Goal: Transaction & Acquisition: Download file/media

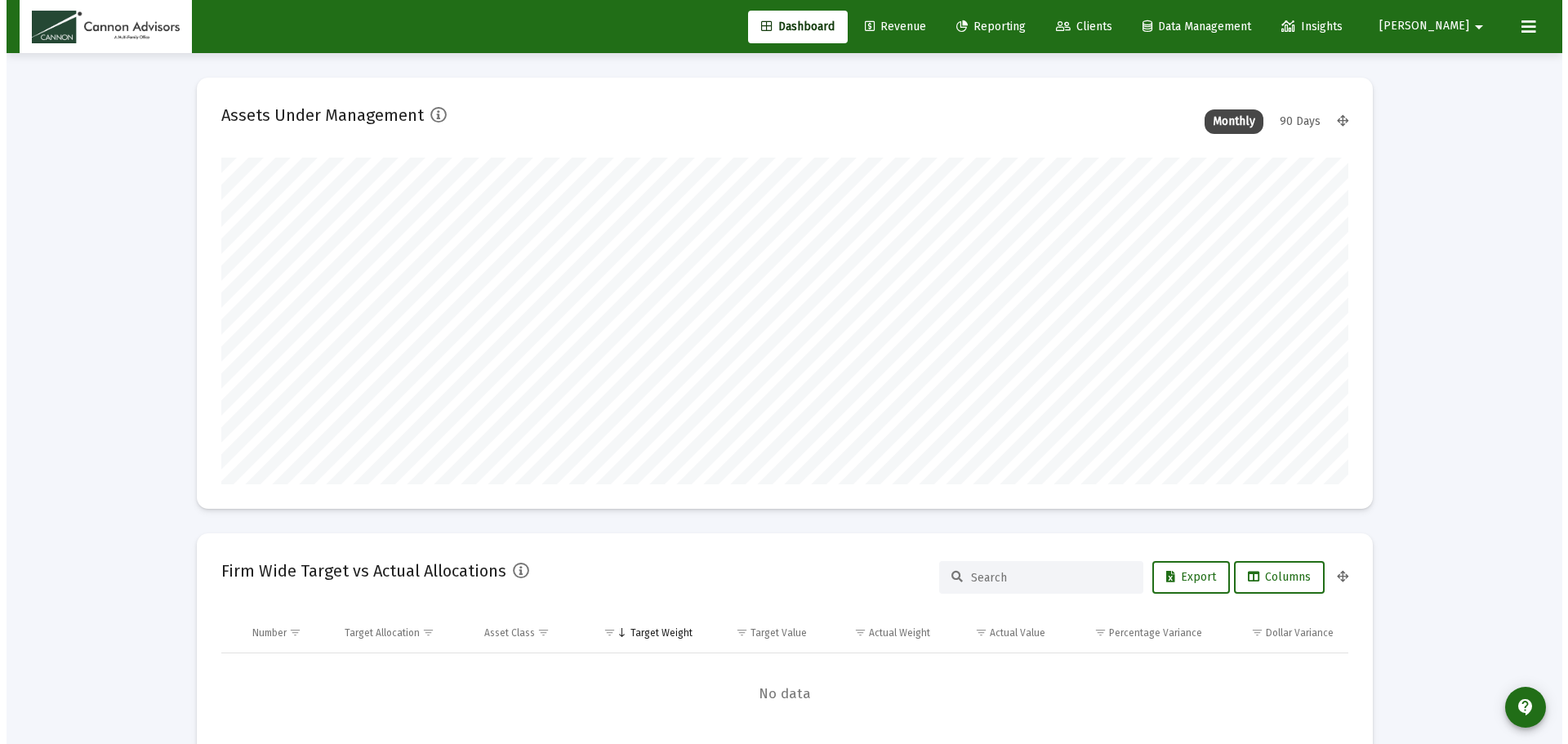
scroll to position [326, 607]
click at [1019, 31] on span "Reporting" at bounding box center [984, 26] width 69 height 13
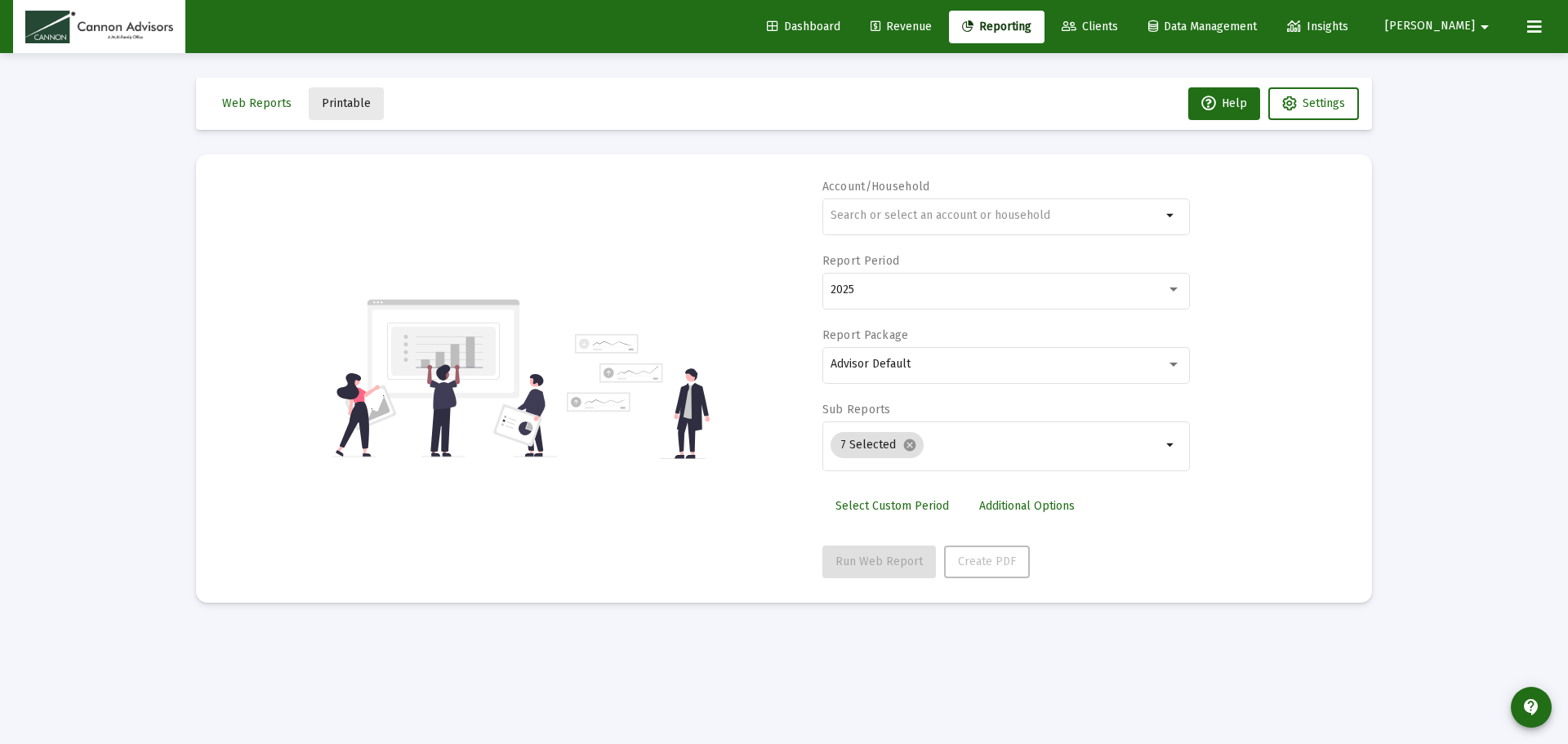
click at [359, 107] on span "Printable" at bounding box center [346, 103] width 49 height 13
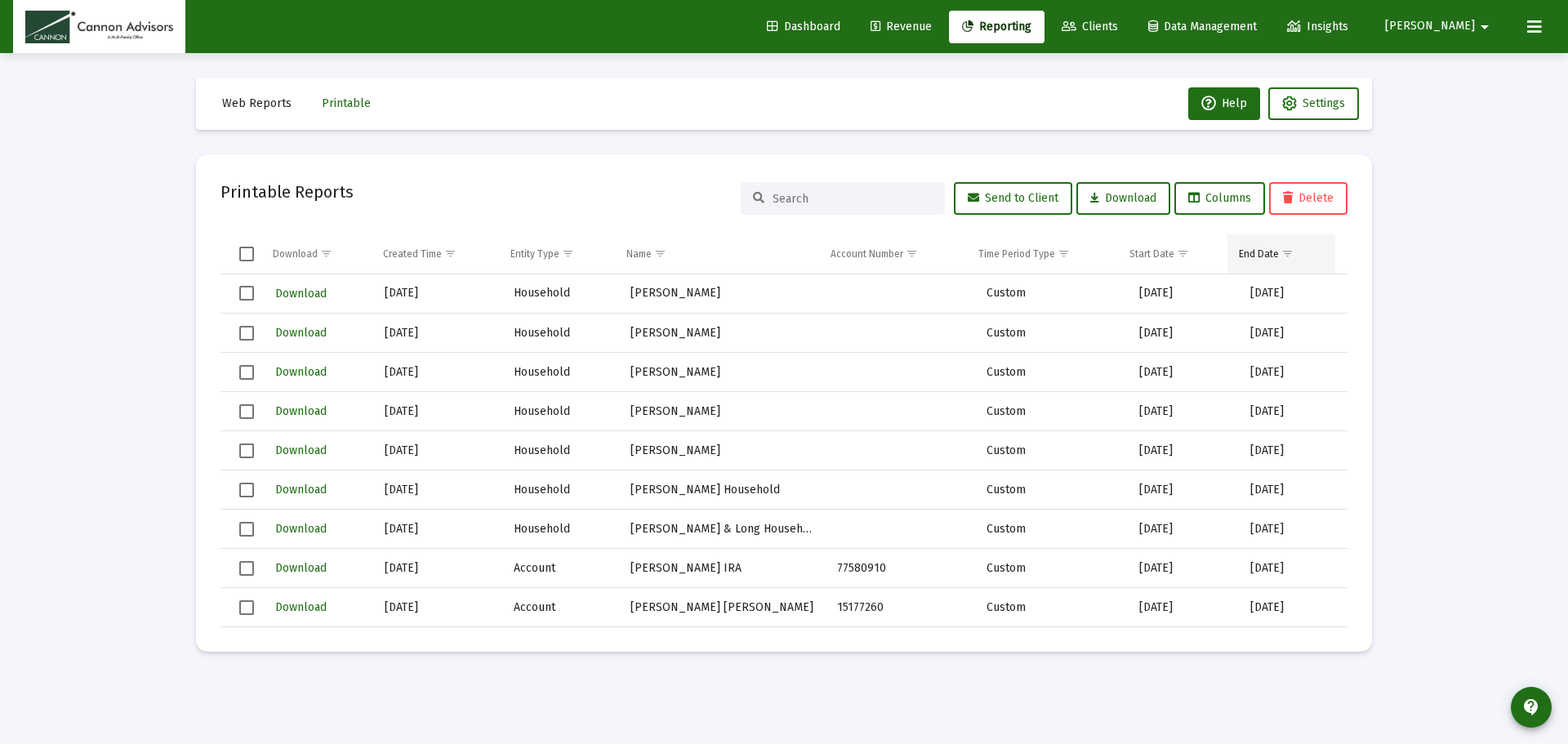
click at [1287, 254] on span "Show filter options for column 'End Date'" at bounding box center [1287, 253] width 12 height 12
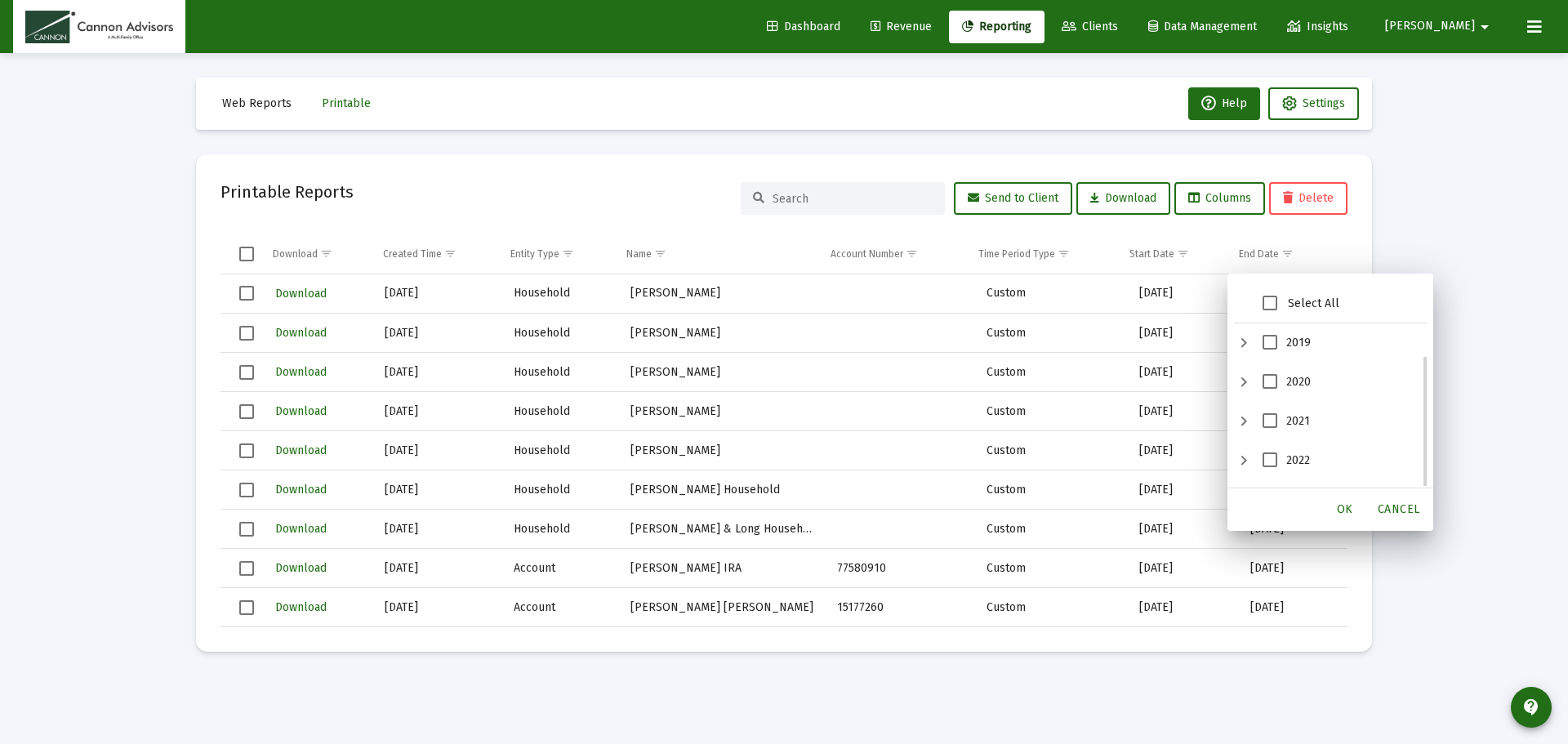
scroll to position [110, 0]
click at [1269, 423] on span "2024" at bounding box center [1269, 427] width 14 height 14
click at [1346, 517] on div "OK" at bounding box center [1344, 509] width 52 height 30
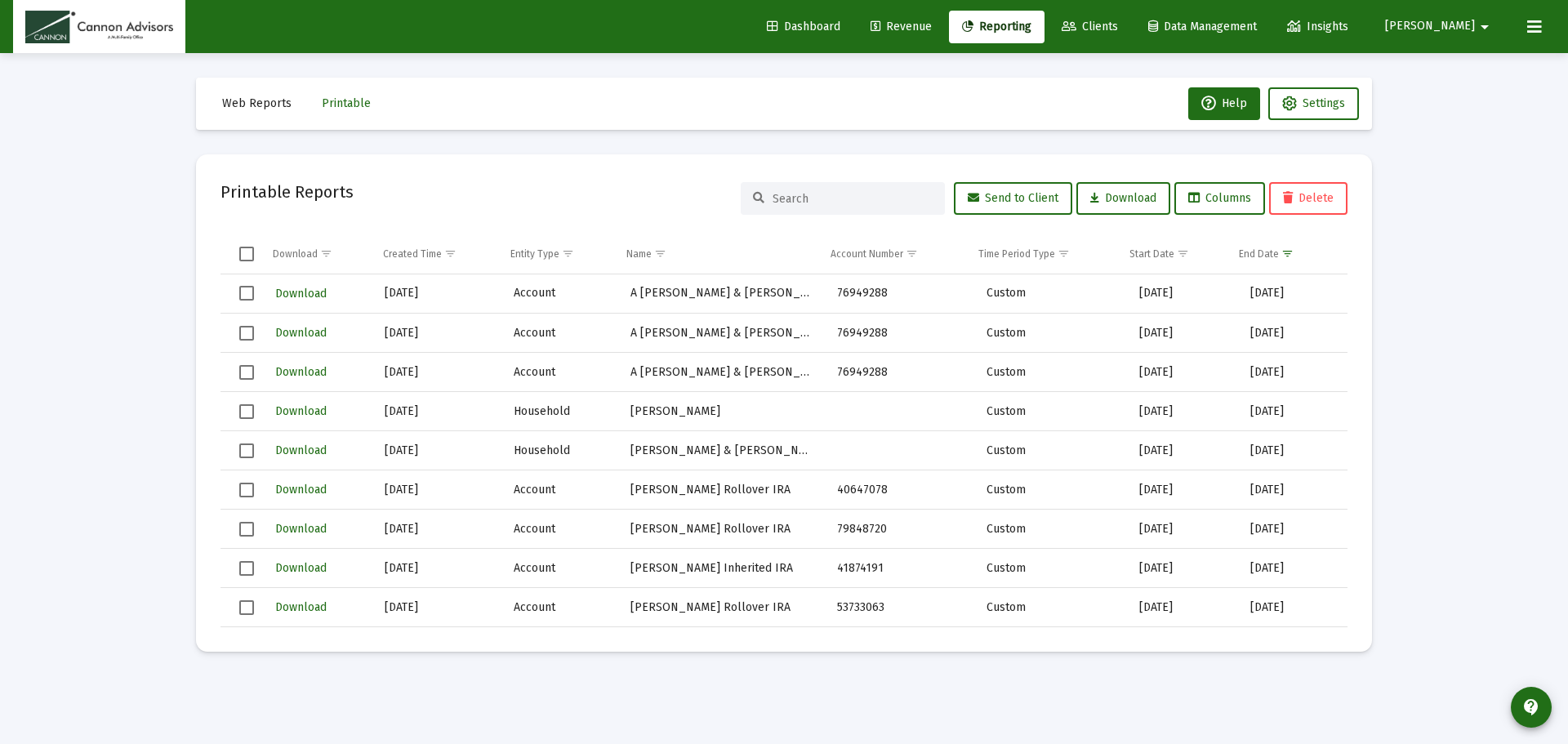
click at [250, 259] on span "Select all" at bounding box center [246, 253] width 14 height 14
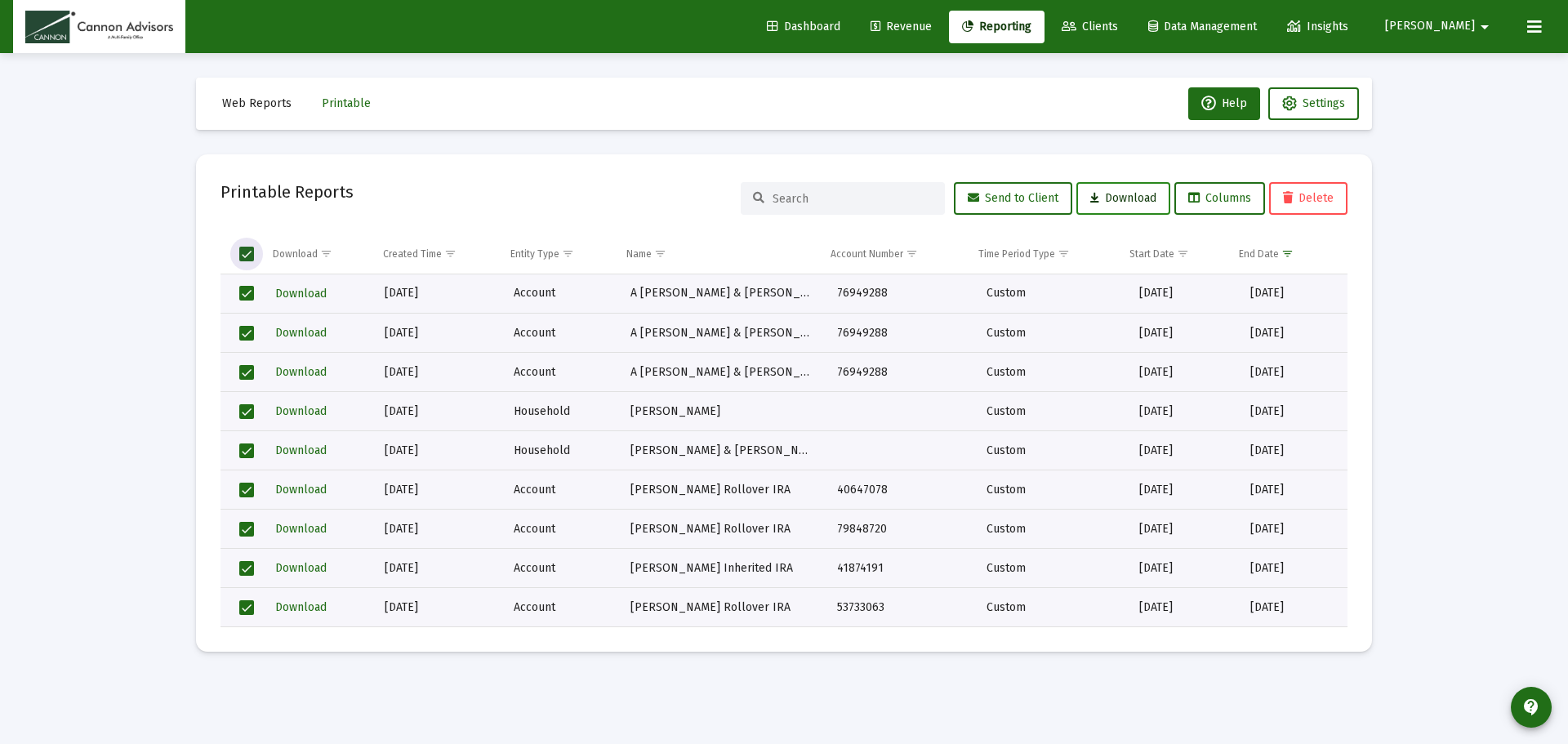
click at [1150, 204] on span "Download" at bounding box center [1122, 198] width 66 height 13
